Goal: Task Accomplishment & Management: Use online tool/utility

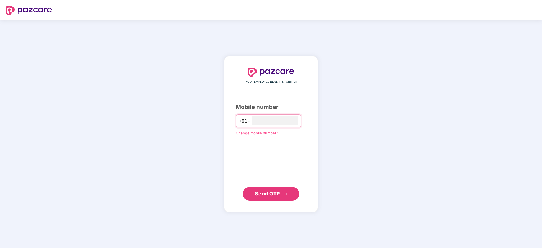
type input "**********"
click at [266, 189] on button "Send OTP" at bounding box center [271, 194] width 56 height 14
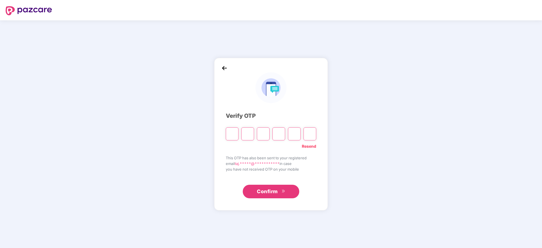
paste input "*"
type input "*"
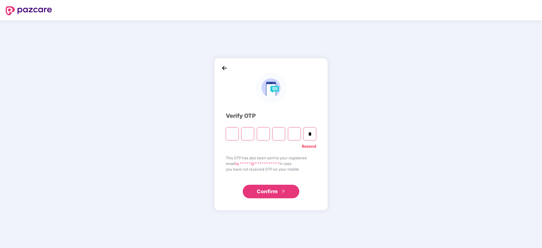
type input "*"
click at [266, 195] on span "Confirm" at bounding box center [267, 191] width 21 height 8
click at [275, 196] on button "Confirm" at bounding box center [271, 192] width 56 height 14
click at [233, 133] on input "*" at bounding box center [232, 133] width 13 height 13
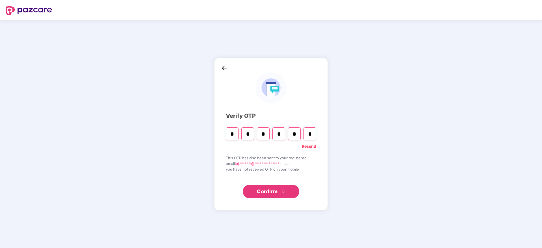
type input "*"
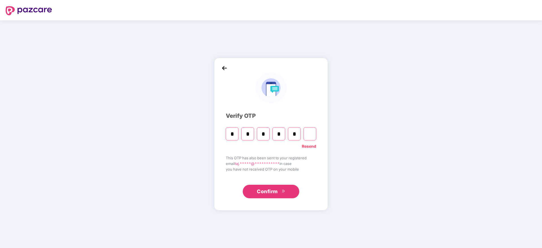
type input "*"
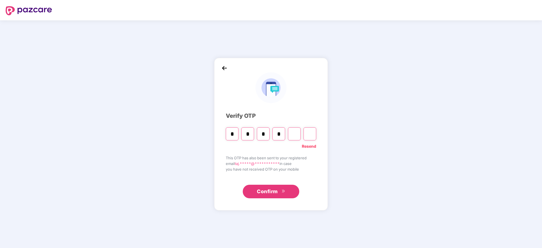
type input "*"
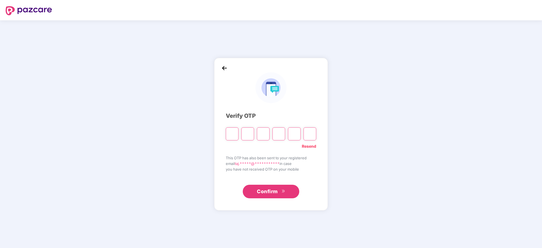
paste input "*"
type input "*"
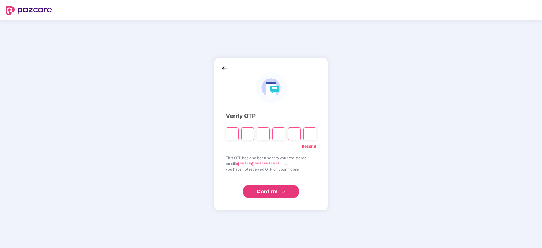
type input "*"
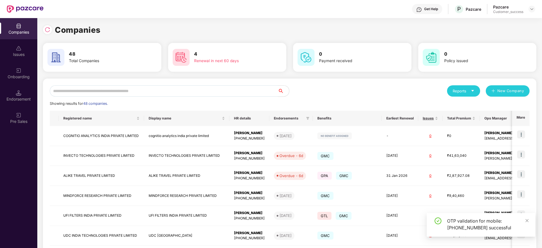
click at [82, 86] on input "text" at bounding box center [164, 90] width 228 height 11
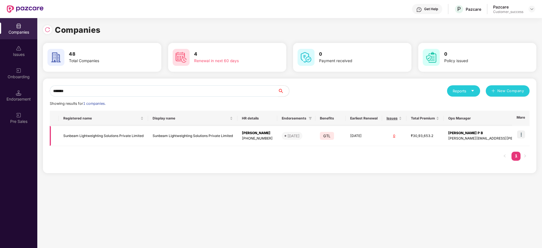
type input "*******"
click at [97, 137] on td "Sunbeam Lightweighting Solutions Private Limited" at bounding box center [103, 136] width 89 height 20
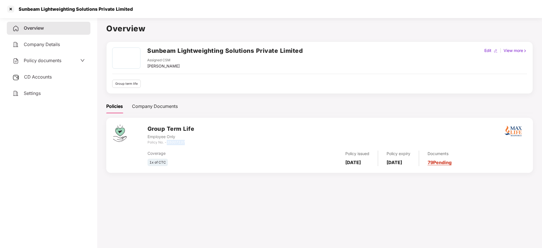
drag, startPoint x: 189, startPoint y: 142, endPoint x: 168, endPoint y: 143, distance: 21.5
click at [168, 143] on div "Policy No. - 35007137" at bounding box center [170, 142] width 47 height 5
click at [212, 154] on div "Coverage" at bounding box center [210, 153] width 126 height 6
